Goal: Information Seeking & Learning: Check status

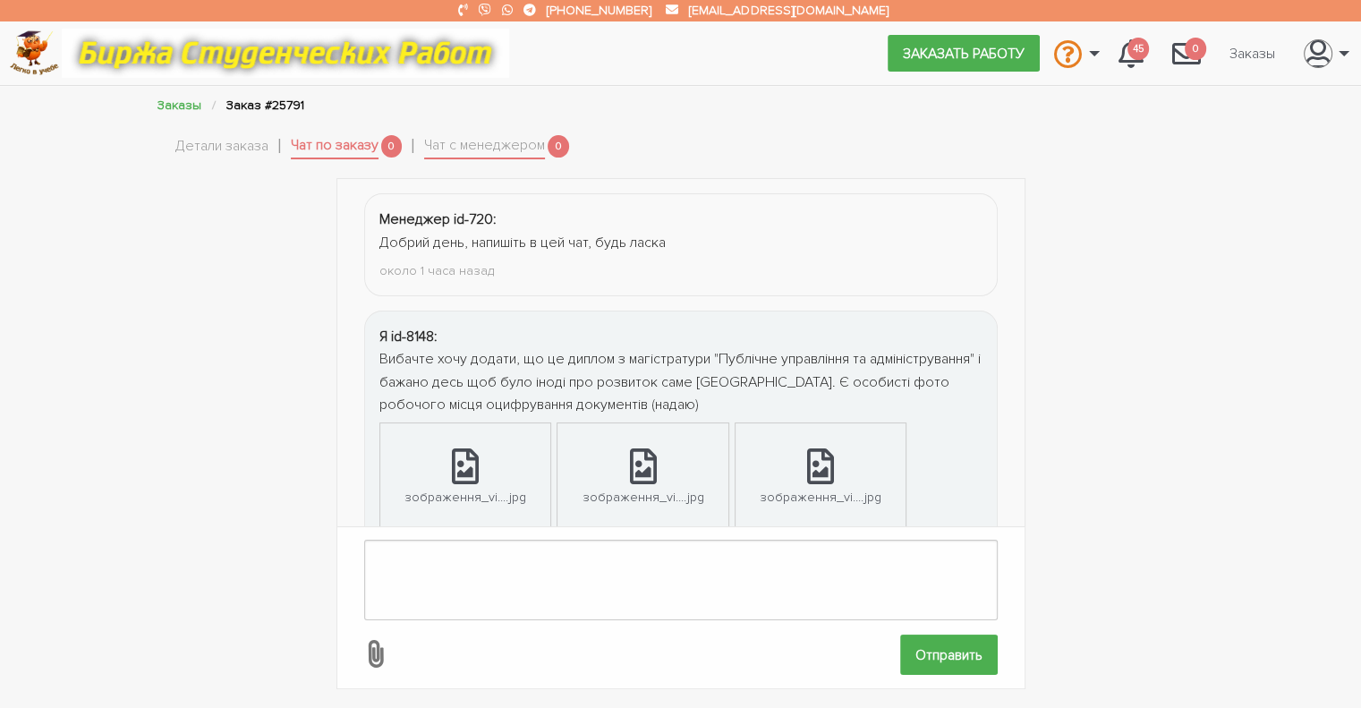
scroll to position [303, 0]
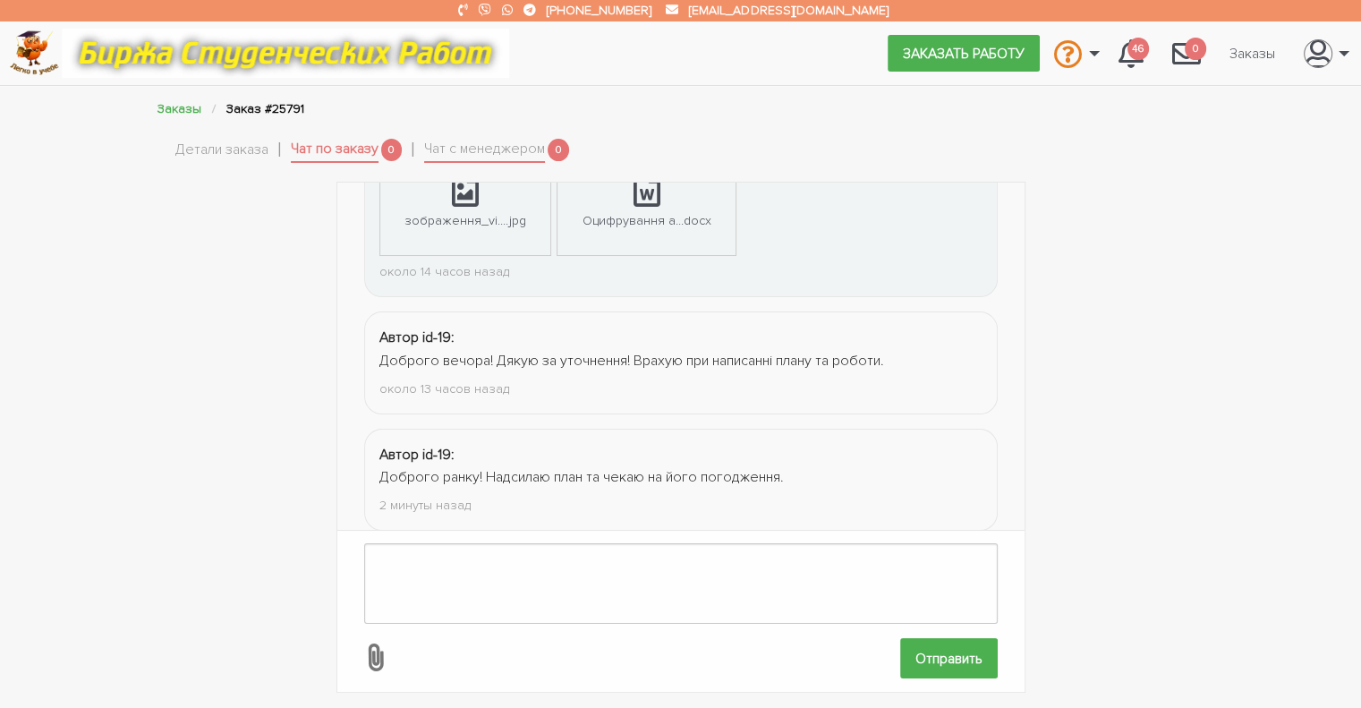
scroll to position [420, 0]
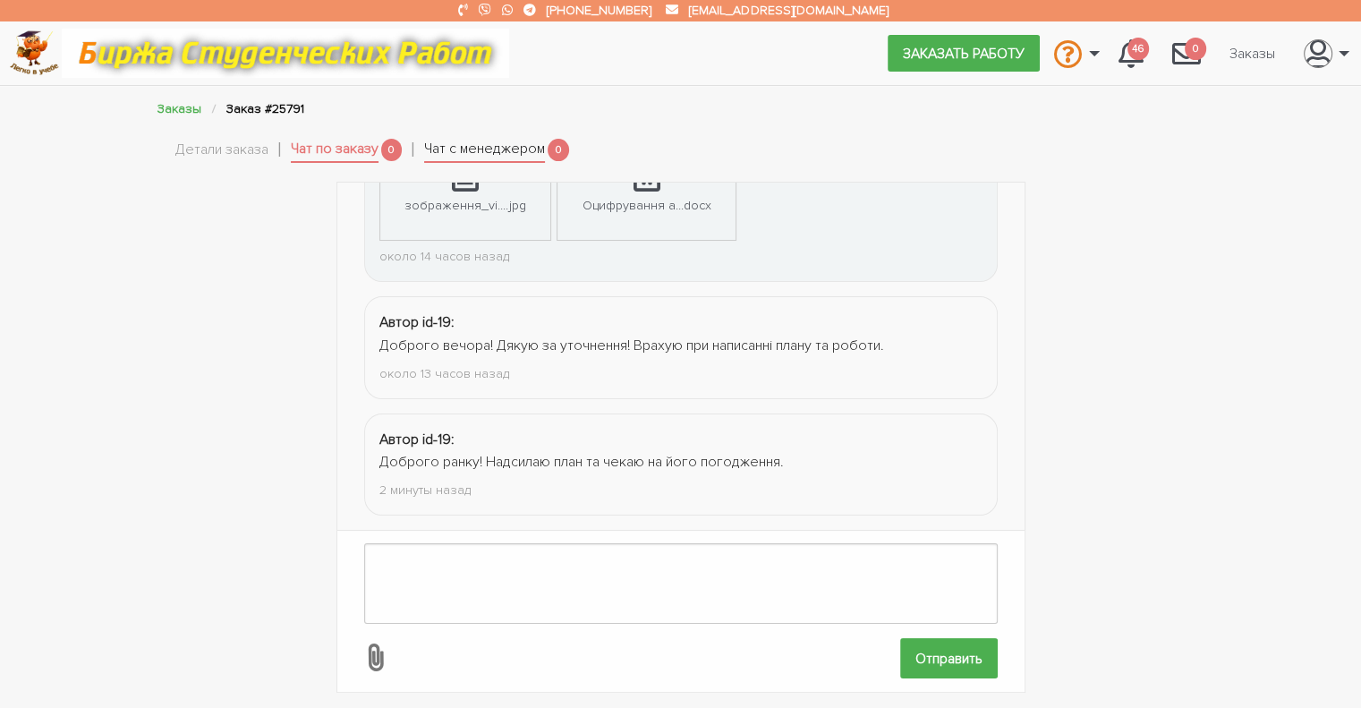
click at [498, 152] on link "Чат с менеджером" at bounding box center [484, 150] width 121 height 25
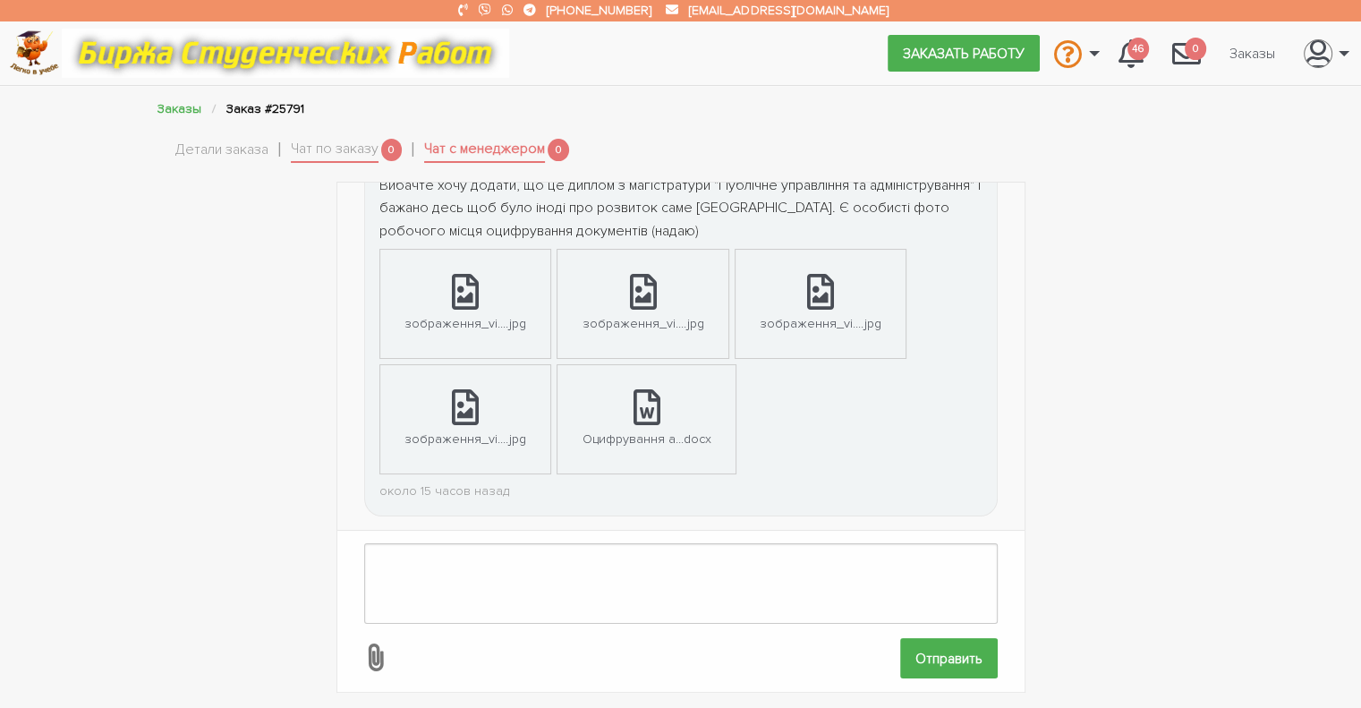
scroll to position [4, 0]
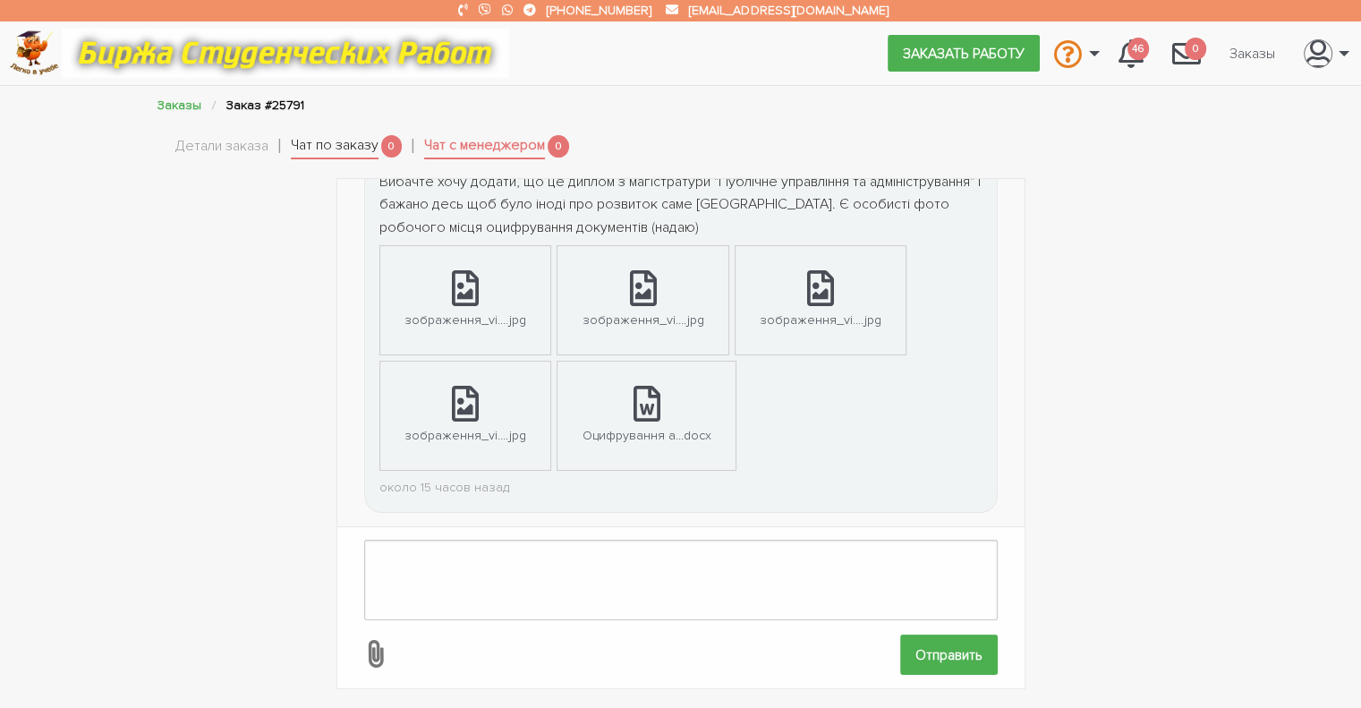
click at [336, 146] on link "Чат по заказу" at bounding box center [335, 146] width 88 height 25
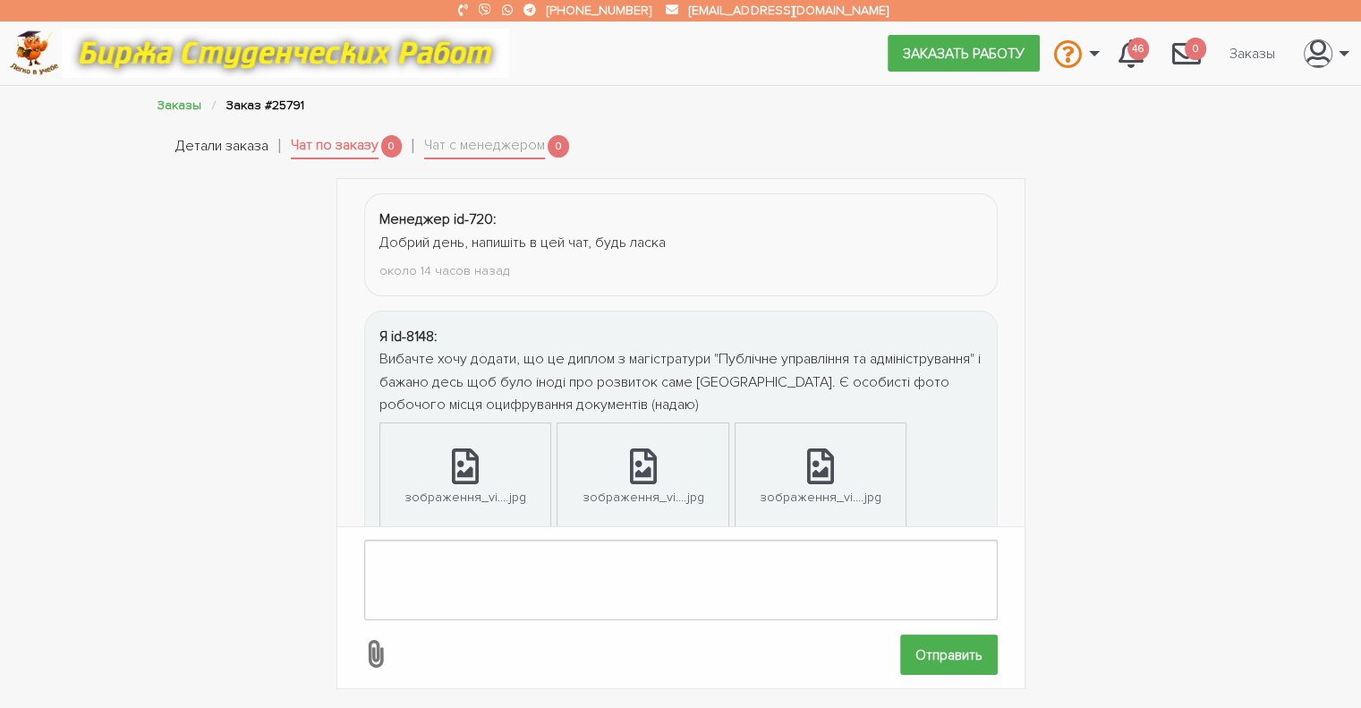
click at [242, 149] on link "Детали заказа" at bounding box center [221, 146] width 93 height 23
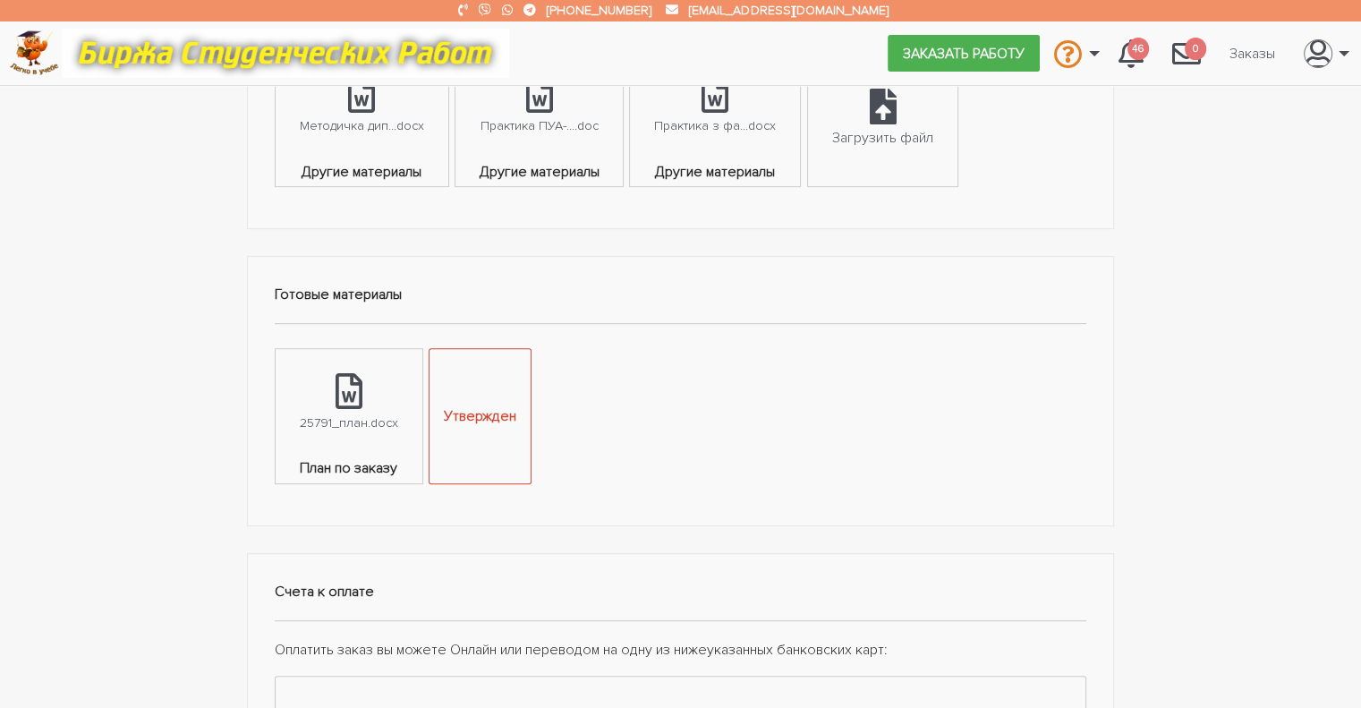
scroll to position [816, 0]
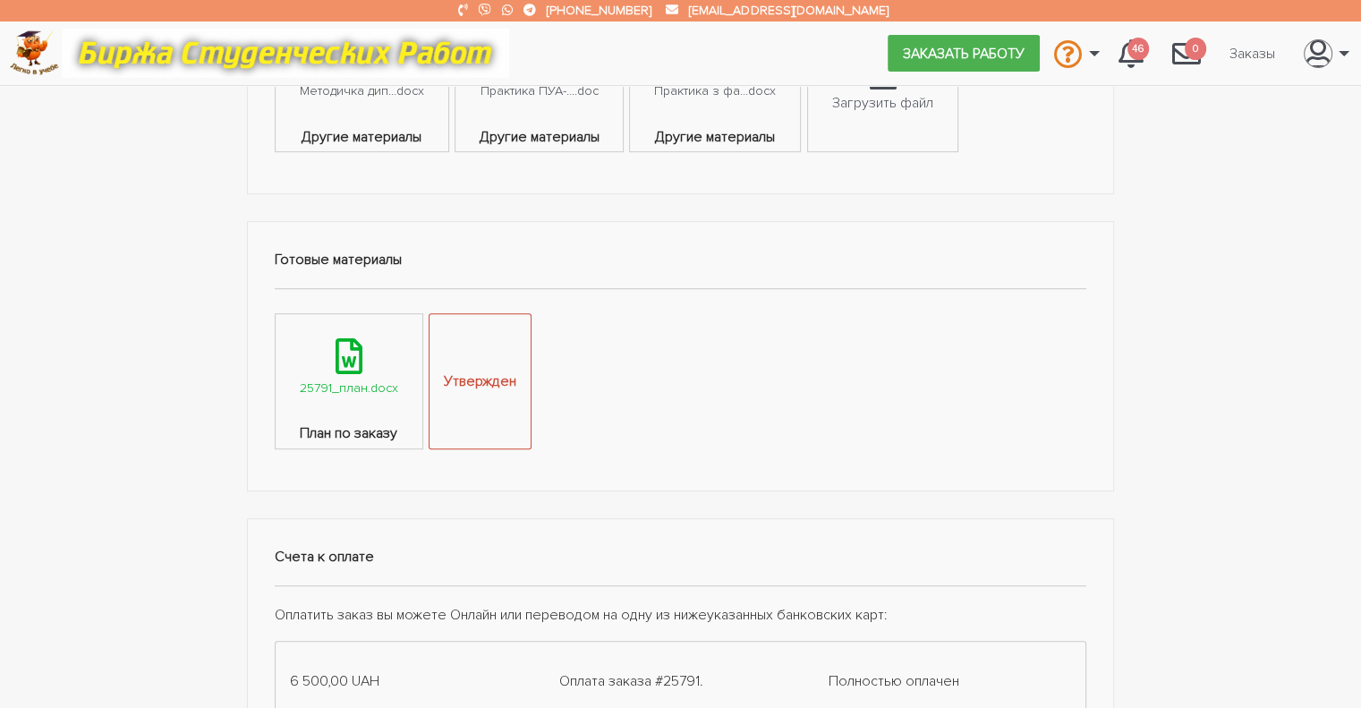
click at [345, 371] on div at bounding box center [348, 357] width 27 height 39
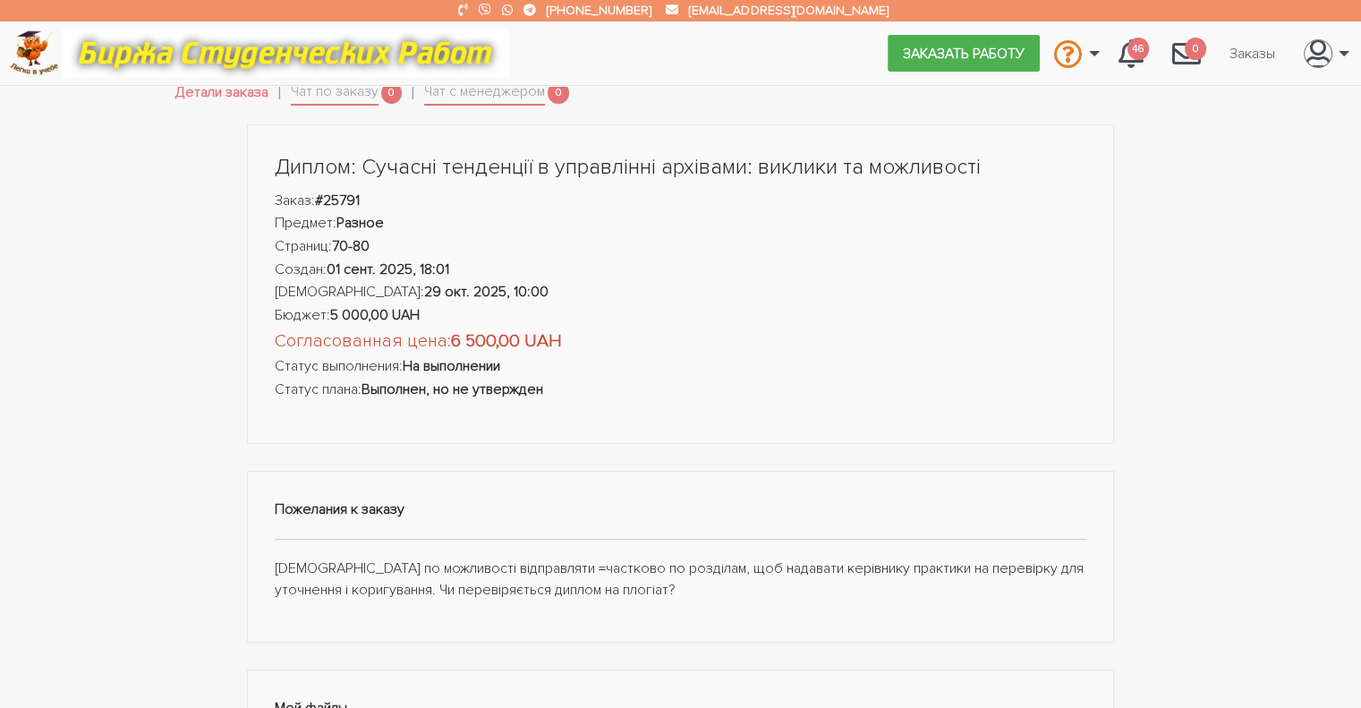
scroll to position [0, 0]
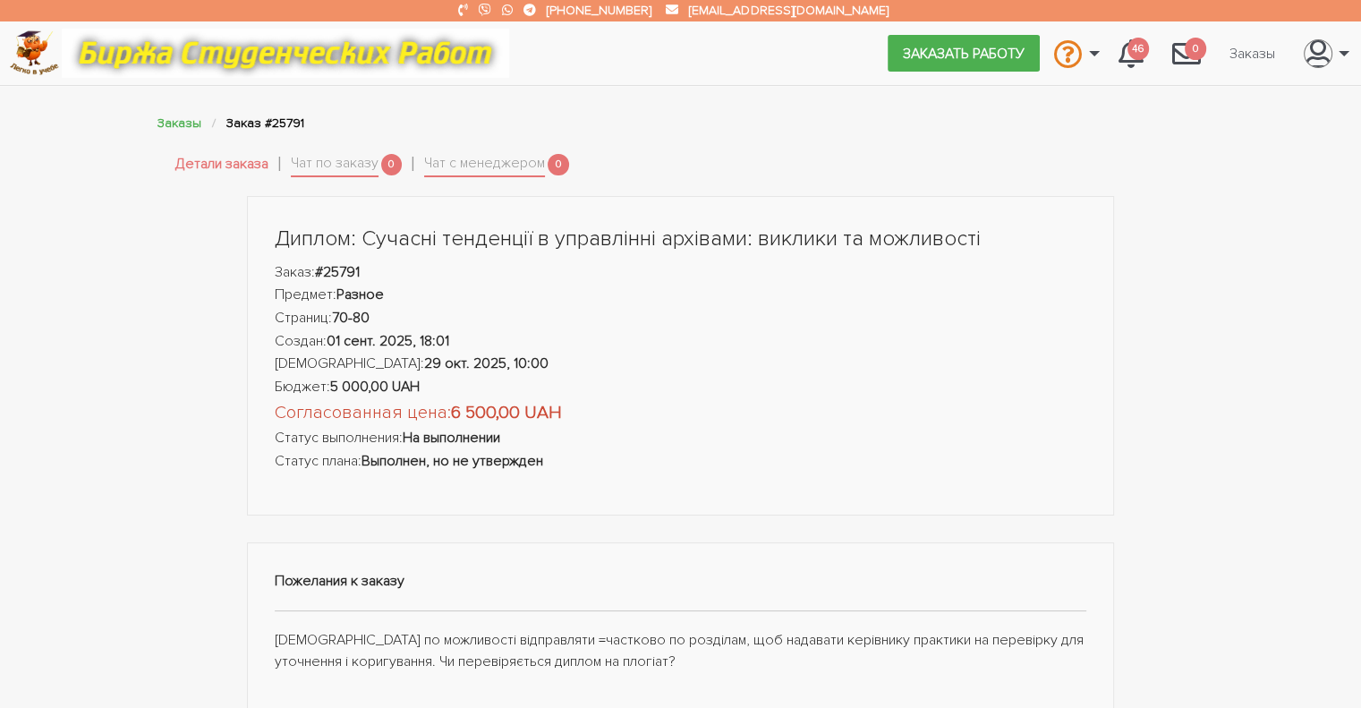
click at [766, 421] on li "Согласованная цена: 6 500,00 UAH" at bounding box center [681, 412] width 812 height 29
